Goal: Transaction & Acquisition: Purchase product/service

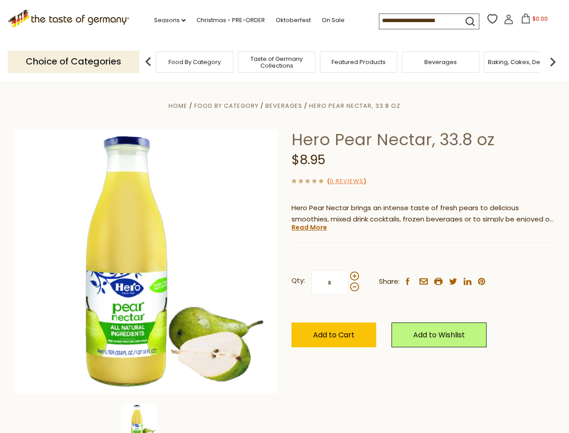
click at [284, 216] on div "Home Food By Category [GEOGRAPHIC_DATA] Hero Pear Nectar, 33.8 oz Hero Pear Nec…" at bounding box center [285, 273] width 554 height 347
click at [166, 20] on link "Seasons dropdown_arrow" at bounding box center [170, 20] width 32 height 10
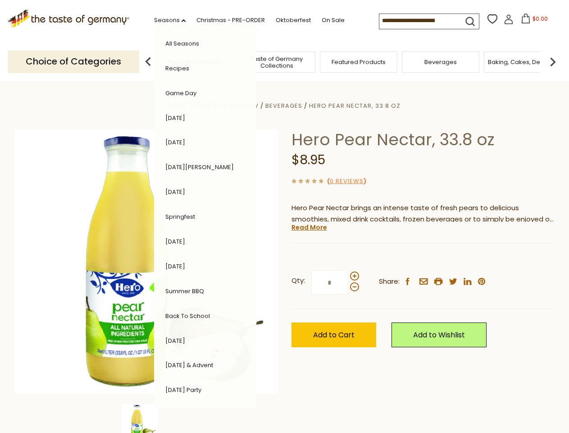
click at [533, 21] on span "$0.00" at bounding box center [540, 19] width 15 height 8
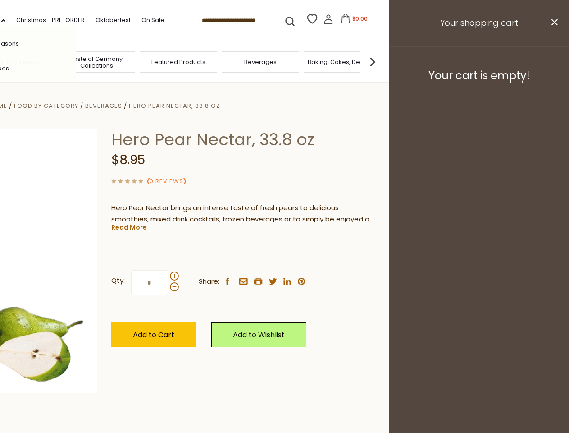
click at [76, 61] on div "All Seasons Recipes Game Day [DATE] [DATE] [DATE][PERSON_NAME] [DATE] Springfes…" at bounding box center [25, 216] width 102 height 382
click at [553, 61] on footer "Your cart is empty!" at bounding box center [479, 75] width 180 height 58
click at [284, 257] on div "Qty: * Share: facebook email printer twitter linkedin pinterest" at bounding box center [243, 282] width 264 height 52
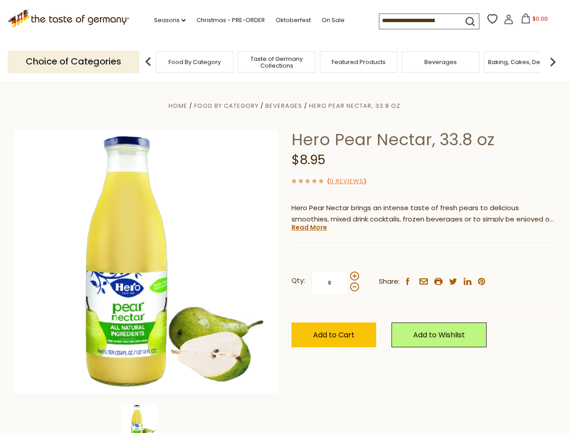
click at [146, 418] on div "Home Food By Category [GEOGRAPHIC_DATA] Hero Pear Nectar, 33.8 oz Hero Pear Nec…" at bounding box center [285, 273] width 554 height 347
click at [309, 227] on link "Read More" at bounding box center [310, 227] width 36 height 9
click at [354, 261] on p "Hero Nectars are the ultimate addition to any breakfast buffet, cocktail bar, s…" at bounding box center [424, 255] width 264 height 11
